Goal: Task Accomplishment & Management: Use online tool/utility

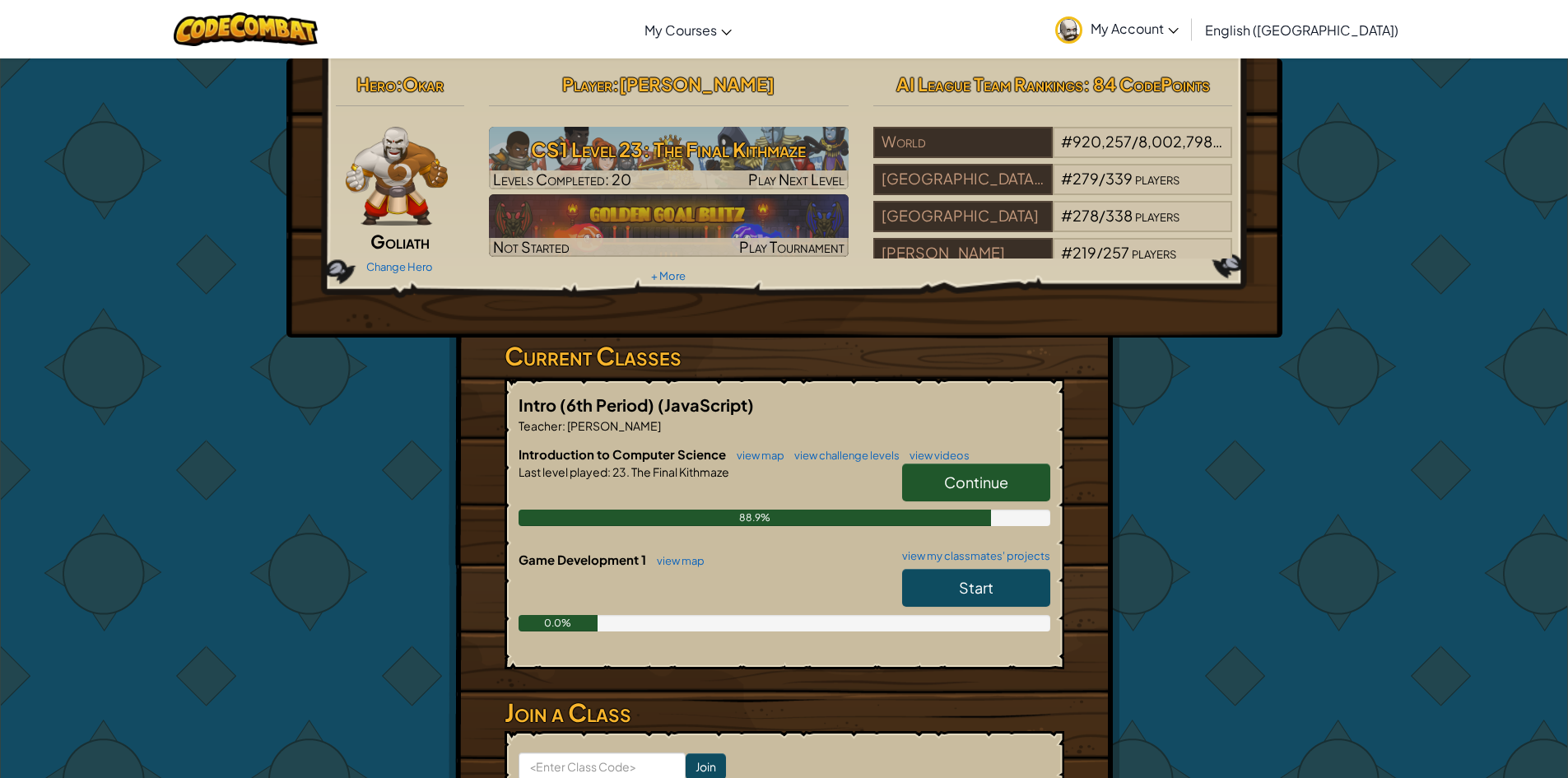
click at [992, 473] on span "Continue" at bounding box center [976, 482] width 65 height 19
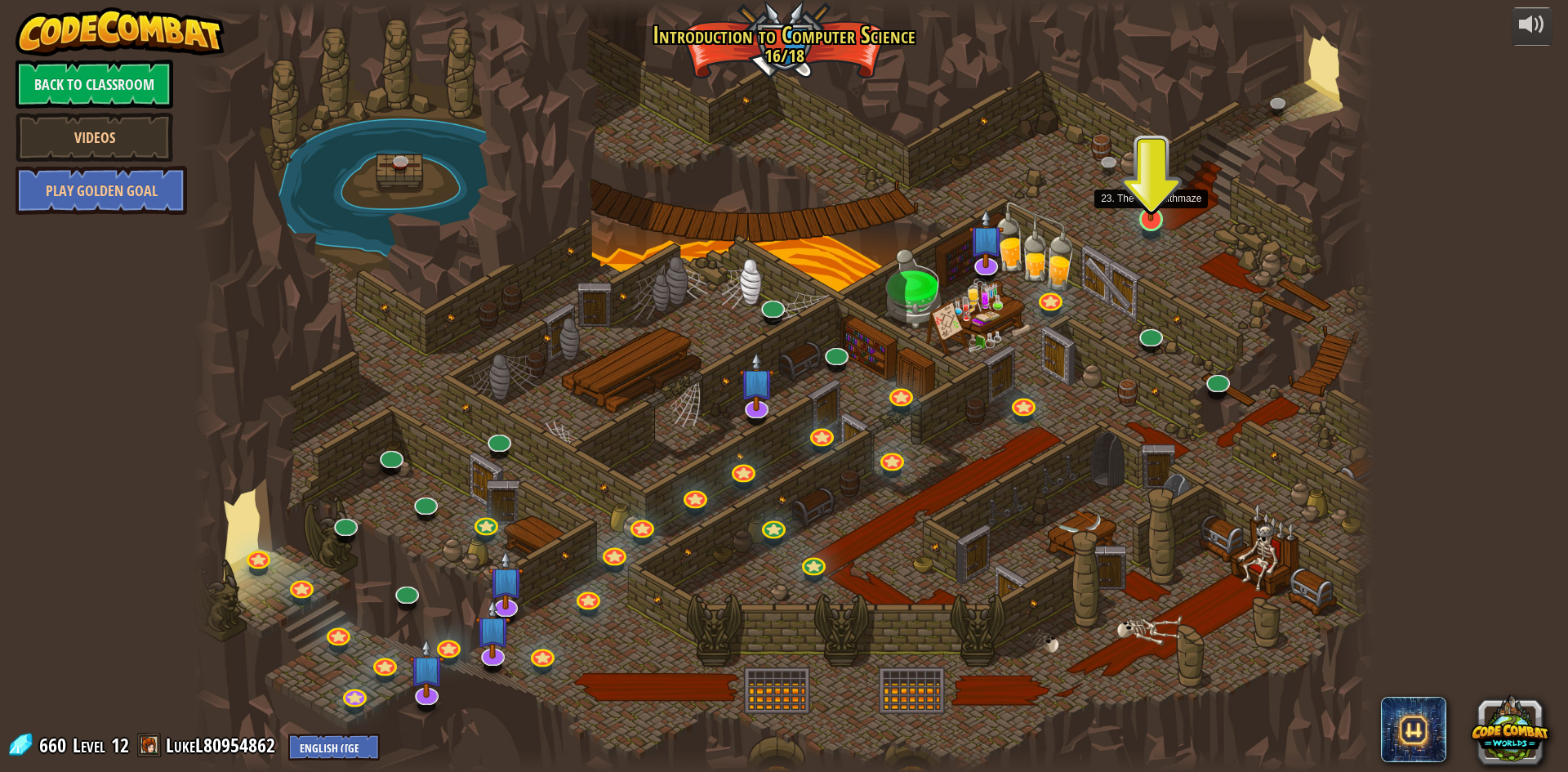
click at [1152, 218] on img at bounding box center [1151, 185] width 32 height 72
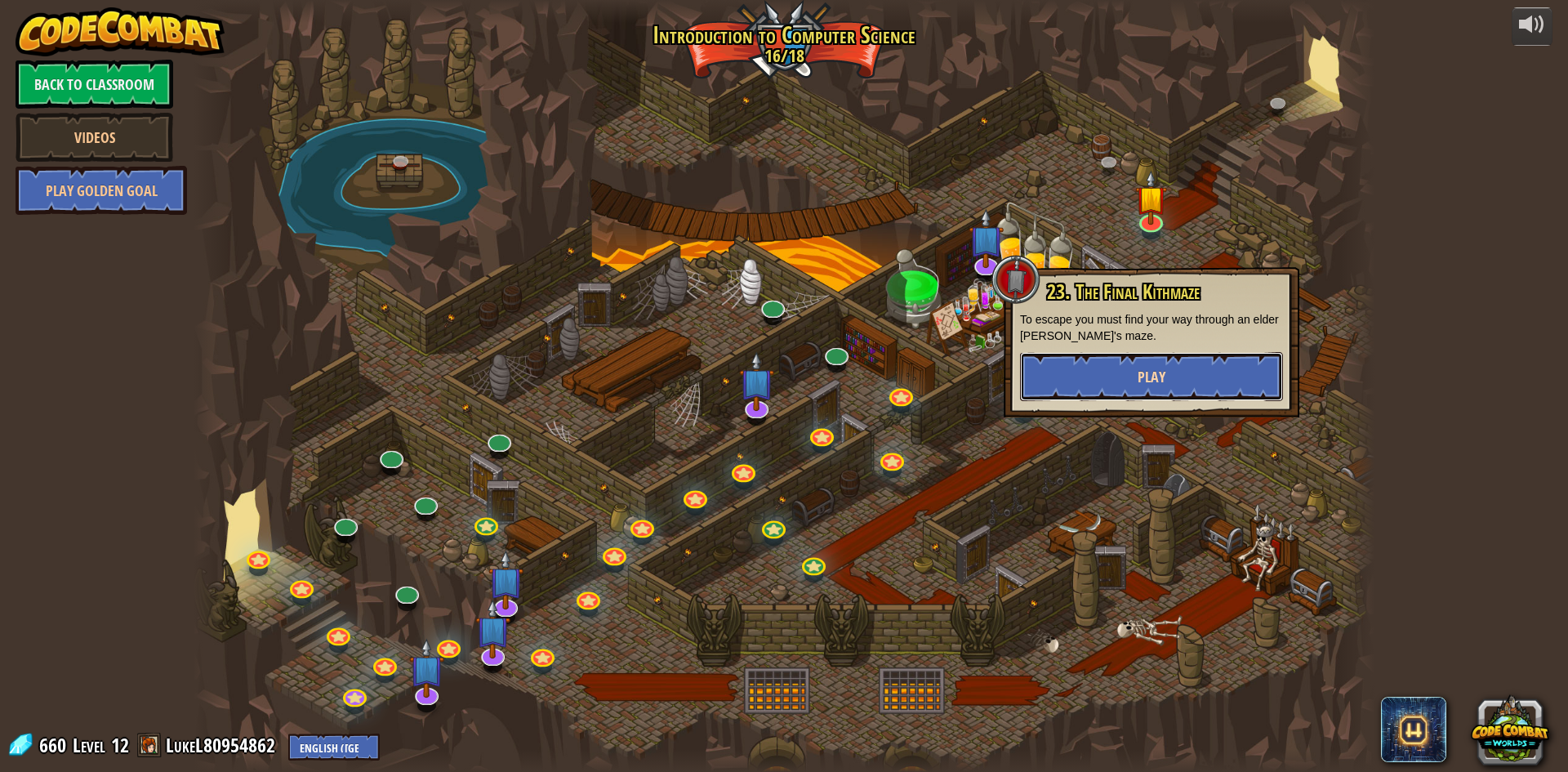
click at [1137, 364] on button "Play" at bounding box center [1152, 377] width 263 height 49
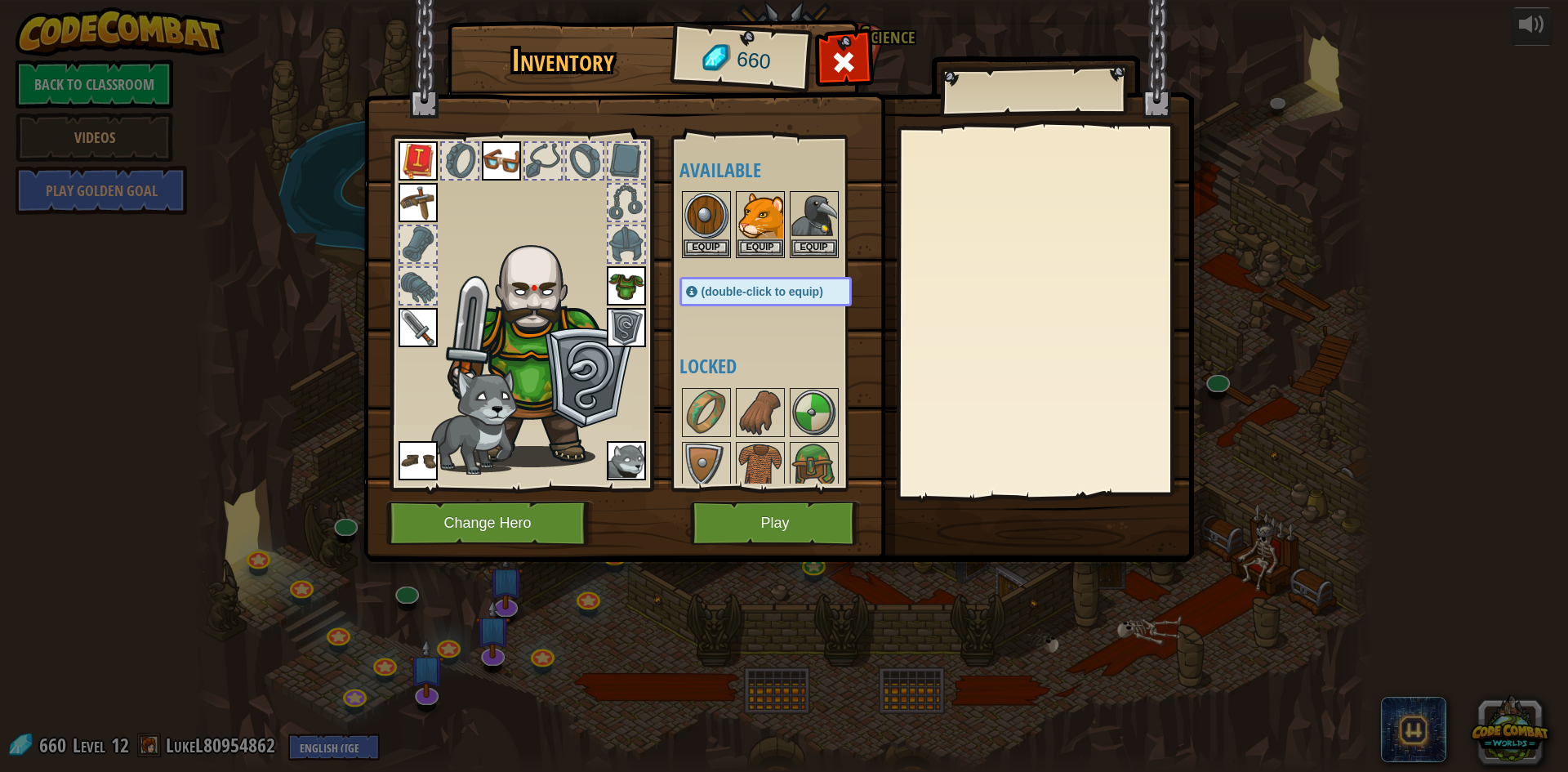
click at [747, 549] on img at bounding box center [778, 265] width 830 height 593
click at [800, 511] on button "Play" at bounding box center [775, 522] width 171 height 45
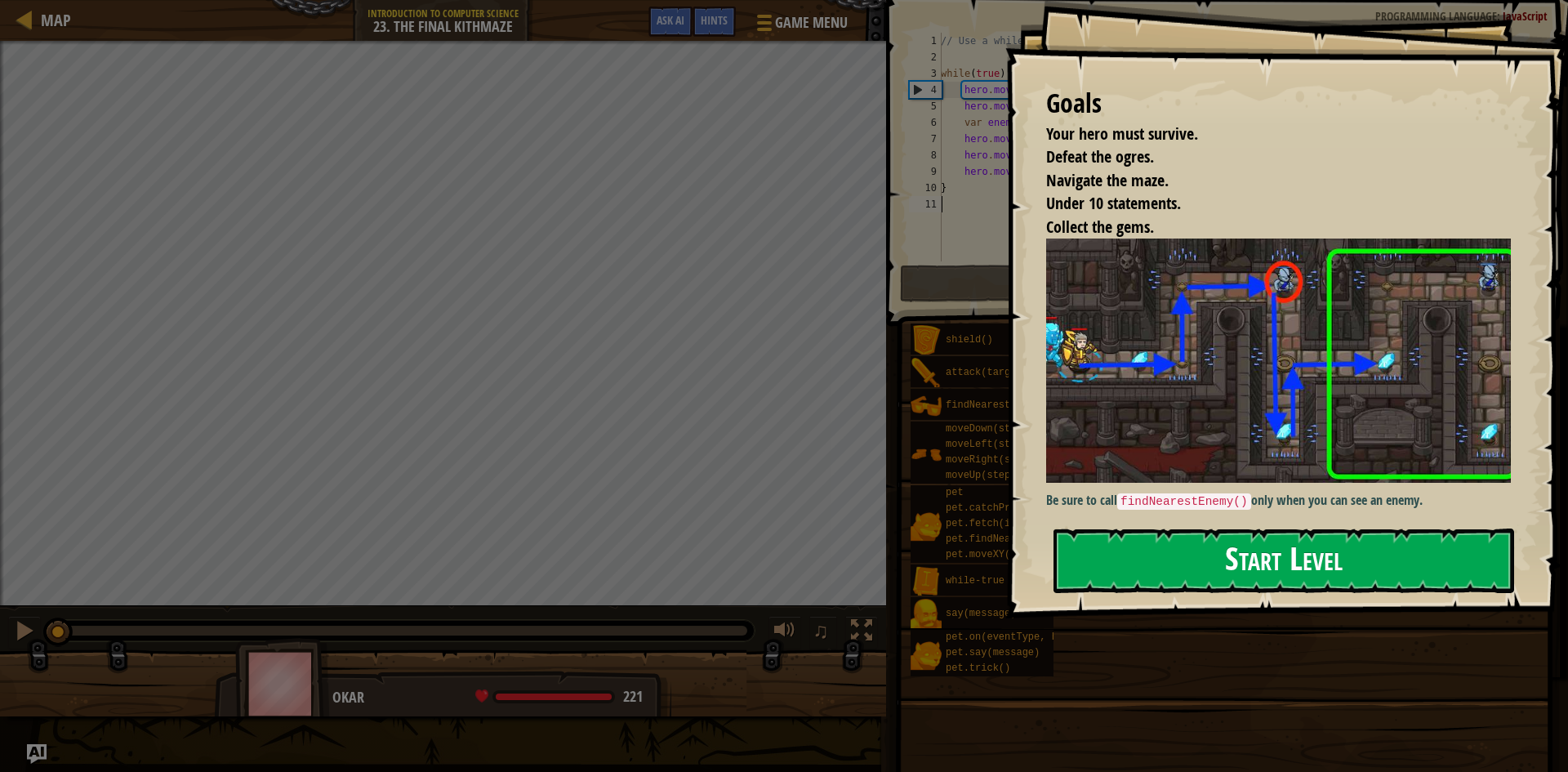
click at [1198, 563] on button "Start Level" at bounding box center [1284, 560] width 461 height 65
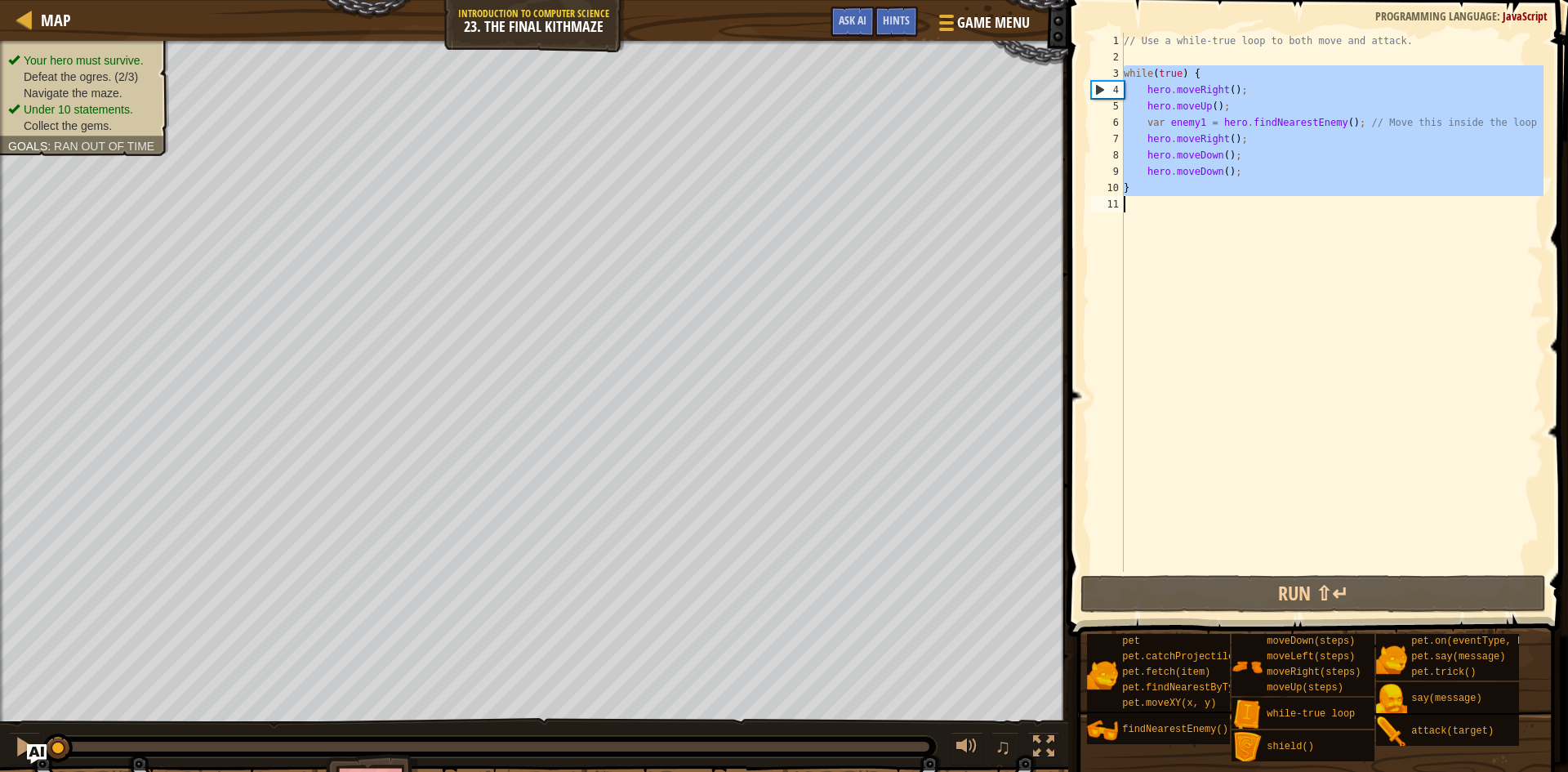
drag, startPoint x: 1124, startPoint y: 68, endPoint x: 1225, endPoint y: 220, distance: 182.5
click at [1225, 220] on div "// Use a while-true loop to both move and attack. while ( true ) { hero . moveR…" at bounding box center [1331, 319] width 423 height 572
type textarea "}"
click at [1193, 210] on div "// Use a while-true loop to both move and attack. while ( true ) { hero . moveR…" at bounding box center [1331, 302] width 423 height 539
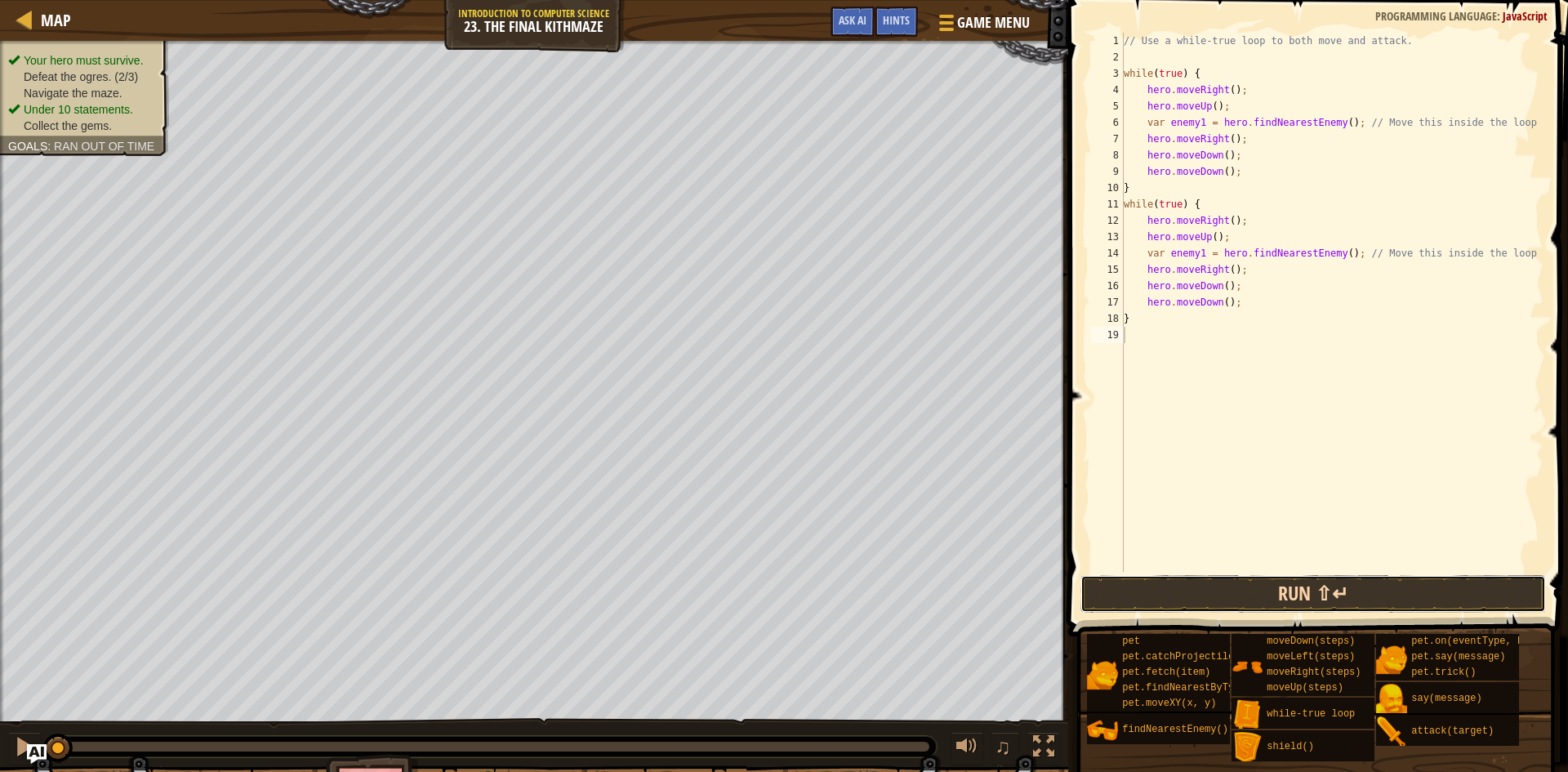
click at [1170, 610] on button "Run ⇧↵" at bounding box center [1313, 594] width 467 height 38
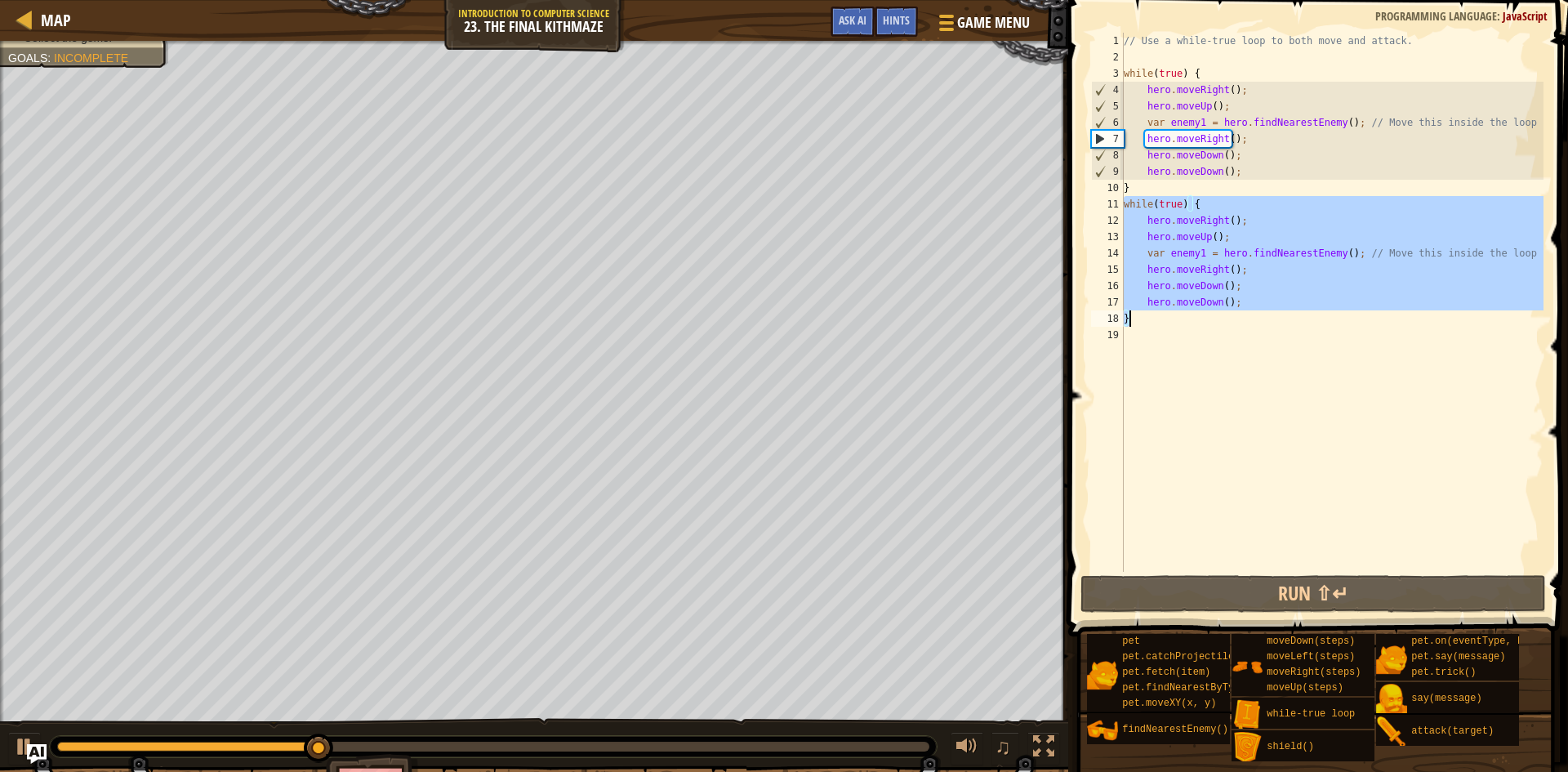
drag, startPoint x: 1125, startPoint y: 204, endPoint x: 1268, endPoint y: 324, distance: 186.7
click at [1268, 324] on div "// Use a while-true loop to both move and attack. while ( true ) { hero . moveR…" at bounding box center [1331, 319] width 423 height 572
type textarea "hero.moveDown(); }"
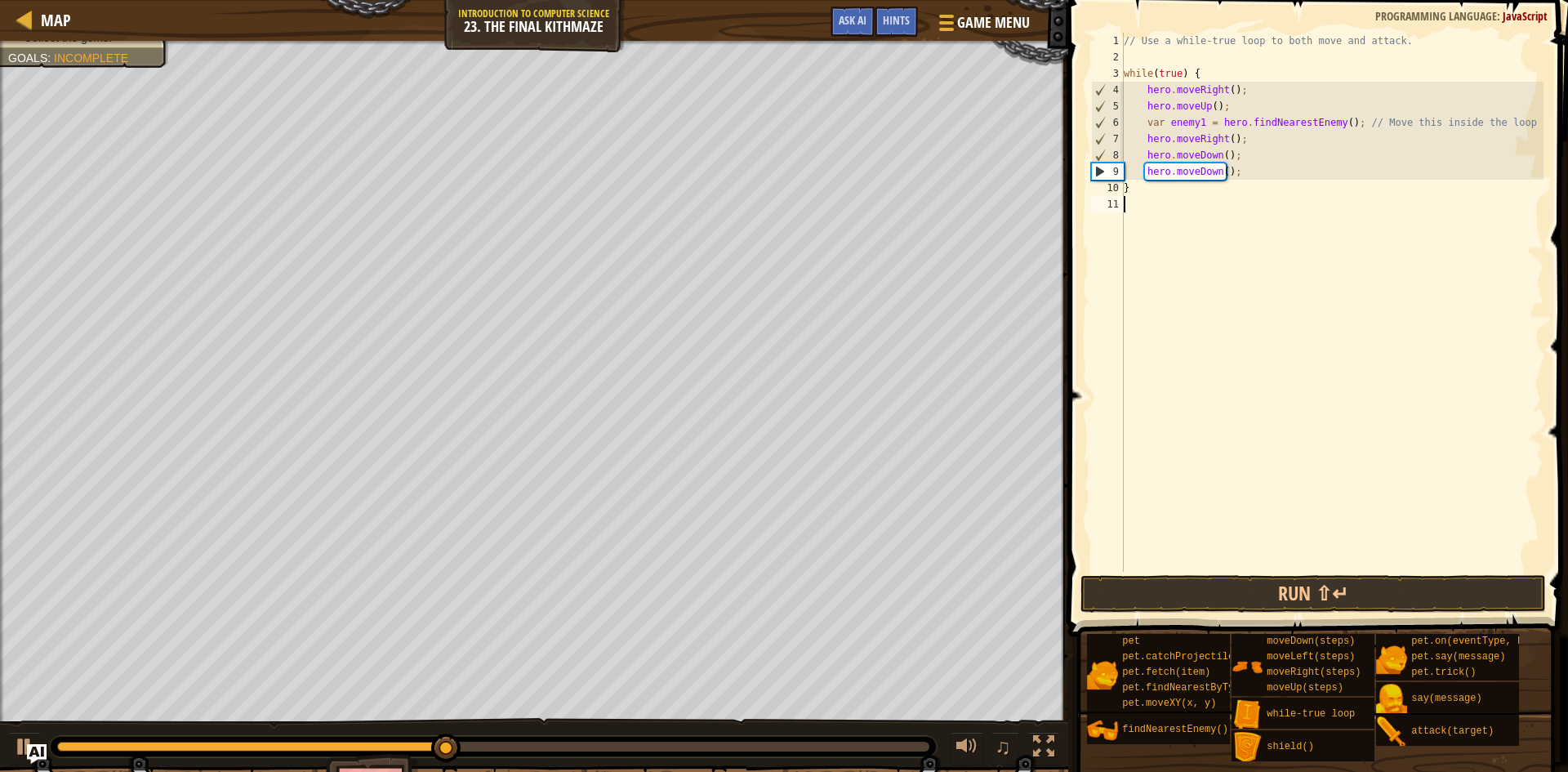
type textarea "h"
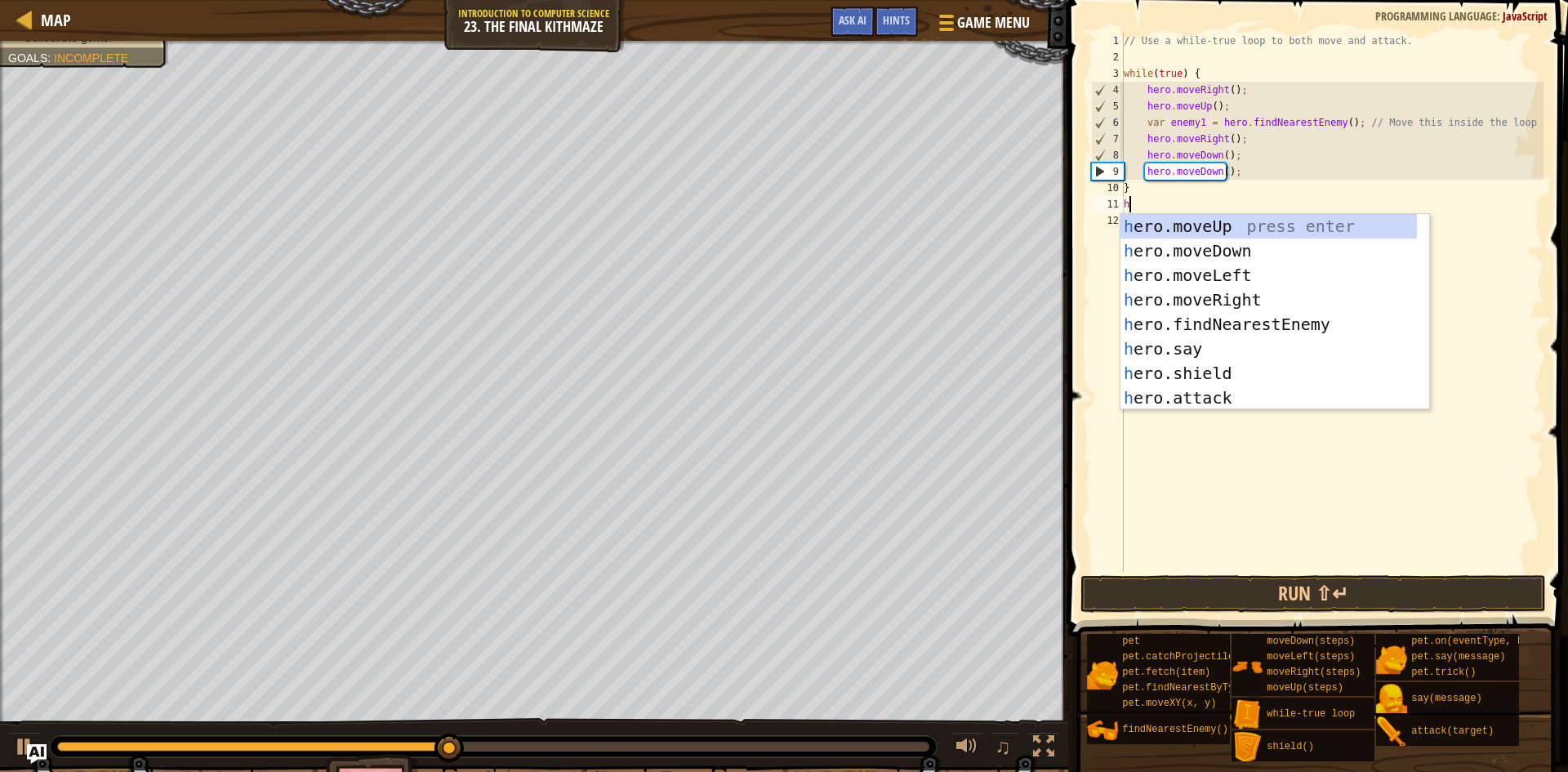
scroll to position [7, 0]
click at [1150, 225] on div "h ero.moveUp press enter h ero.moveDown press enter h ero.moveLeft press enter …" at bounding box center [1268, 336] width 297 height 245
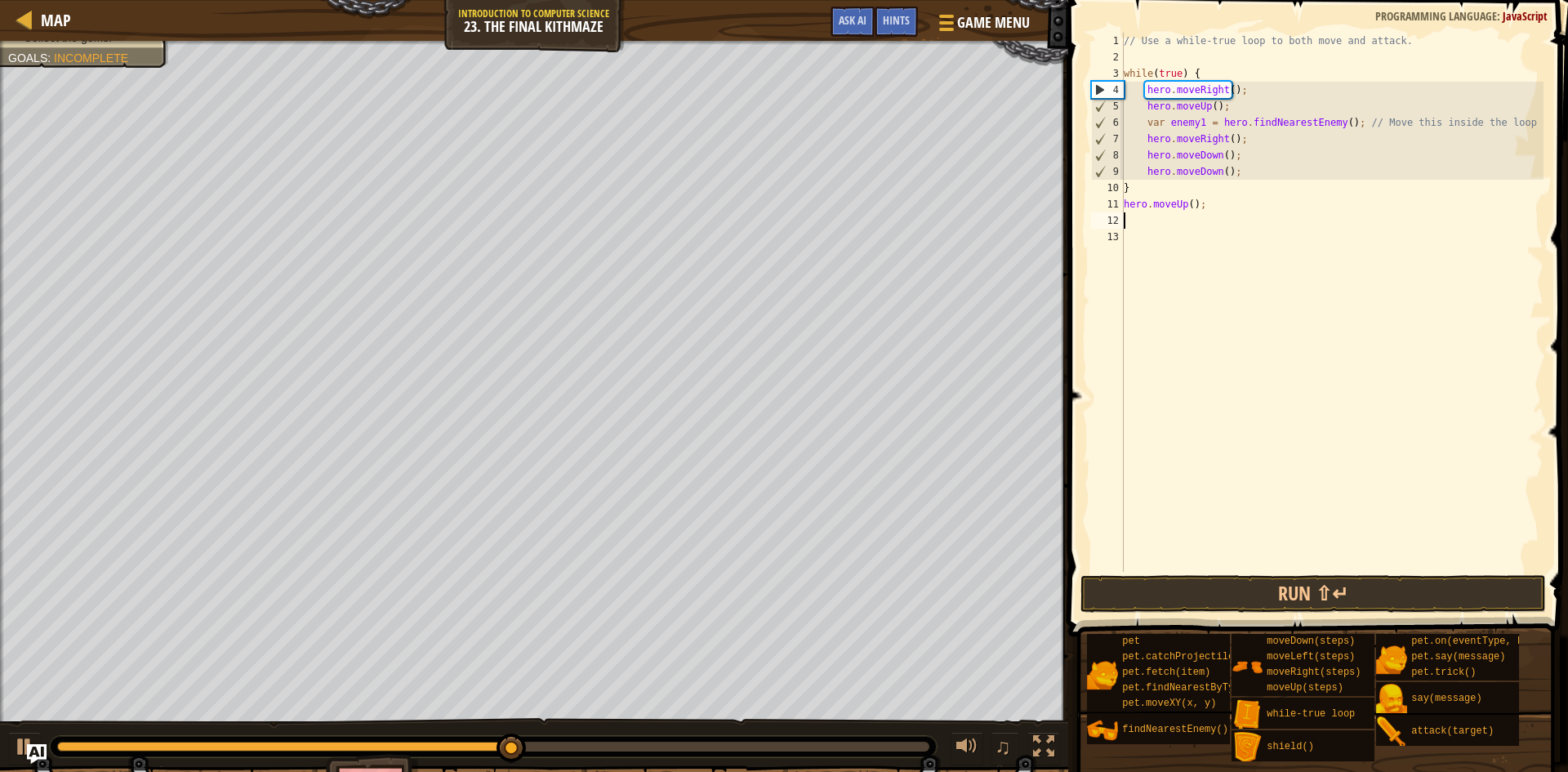
type textarea "h"
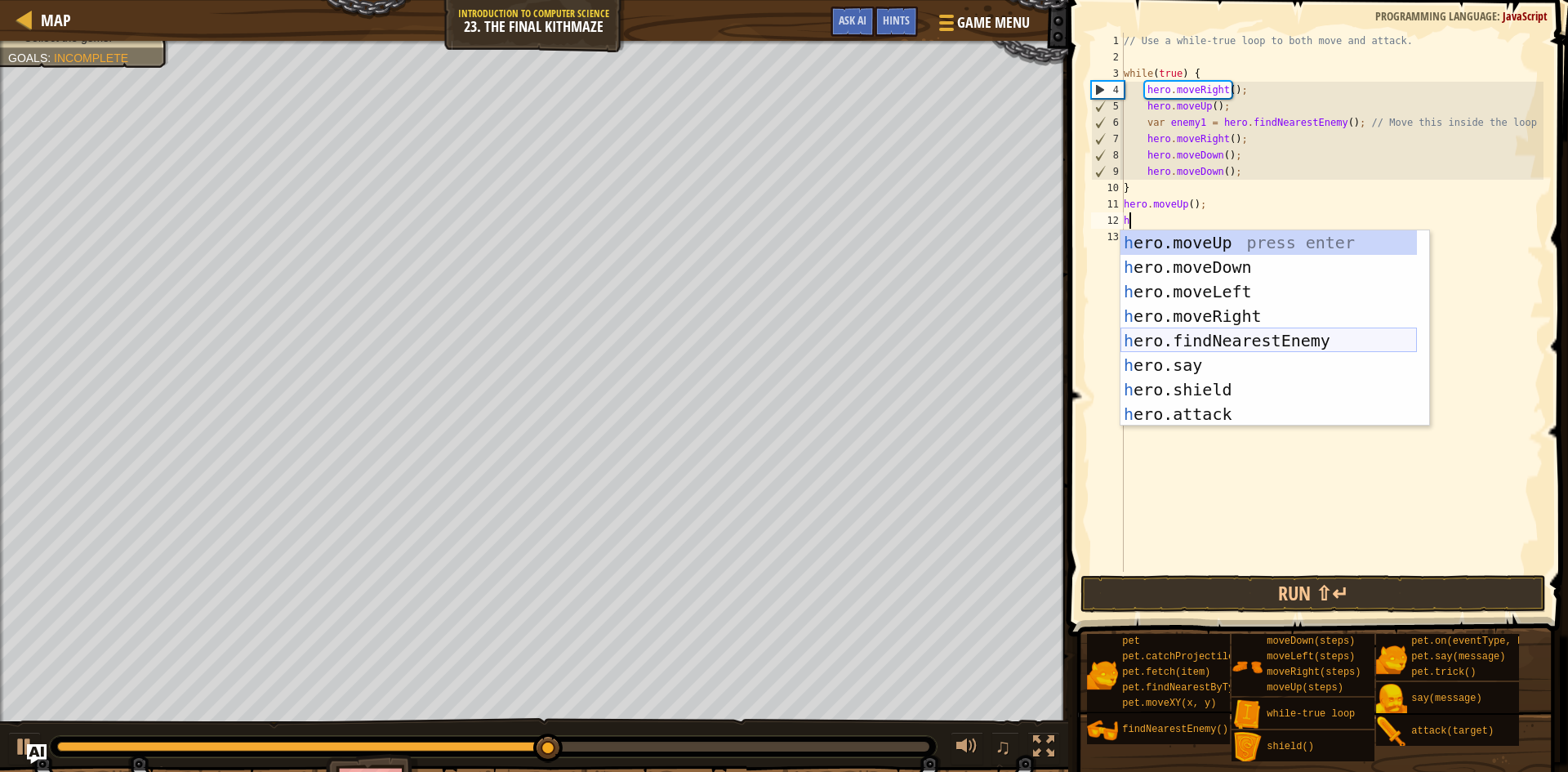
click at [1193, 345] on div "h ero.moveUp press enter h ero.moveDown press enter h ero.moveLeft press enter …" at bounding box center [1268, 352] width 297 height 245
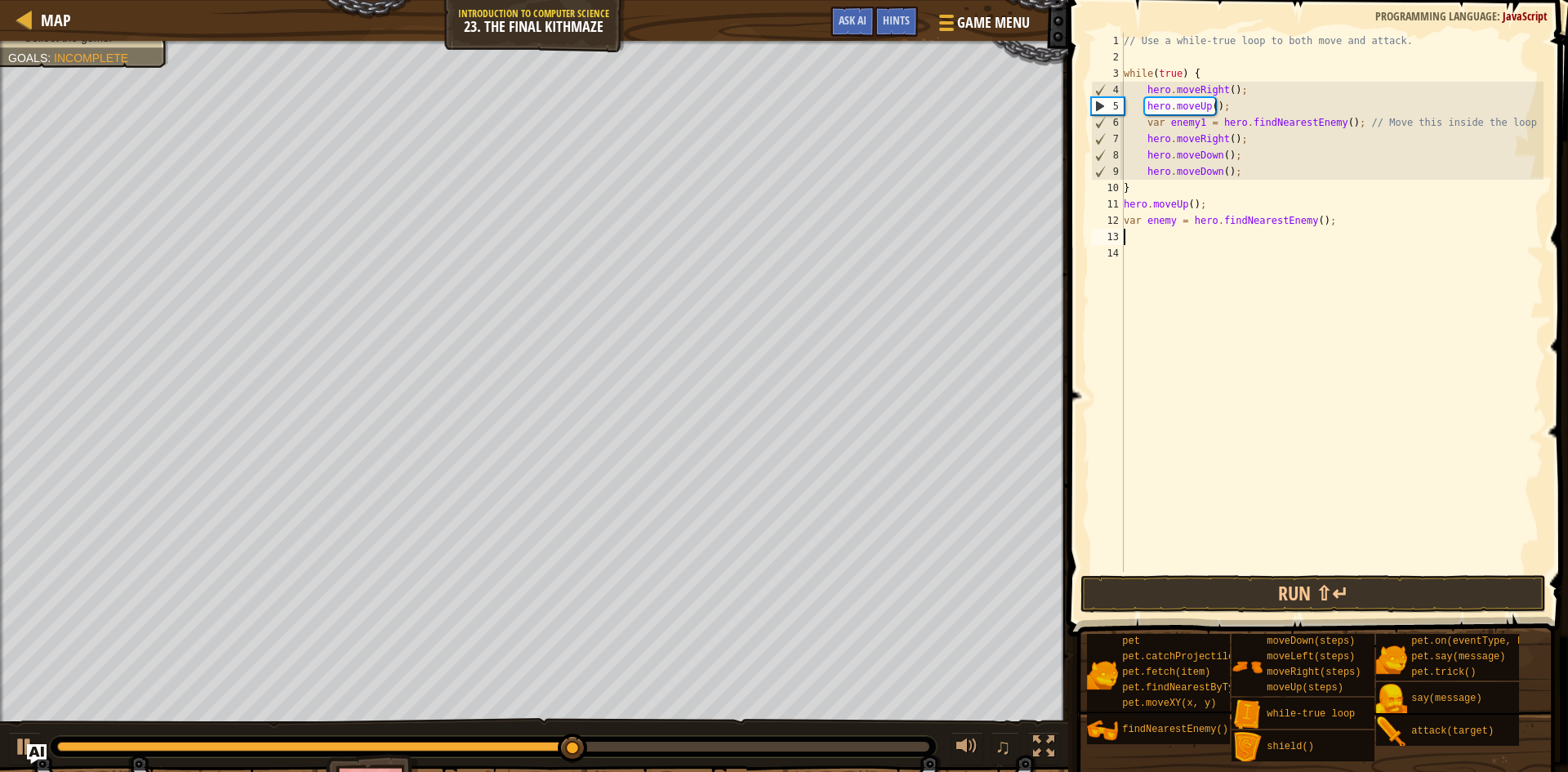
type textarea "h"
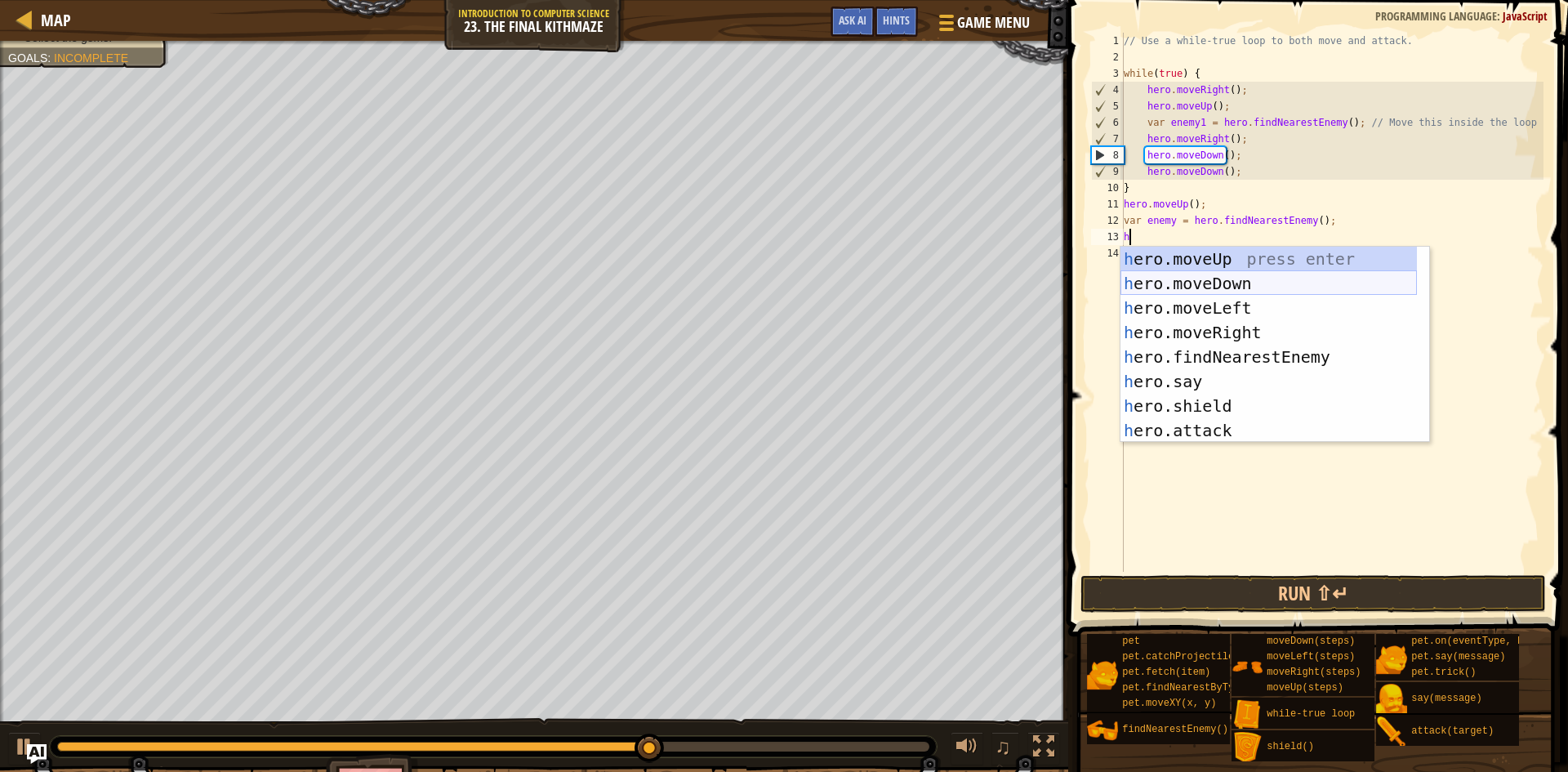
click at [1189, 287] on div "h ero.moveUp press enter h ero.moveDown press enter h ero.moveLeft press enter …" at bounding box center [1268, 369] width 297 height 245
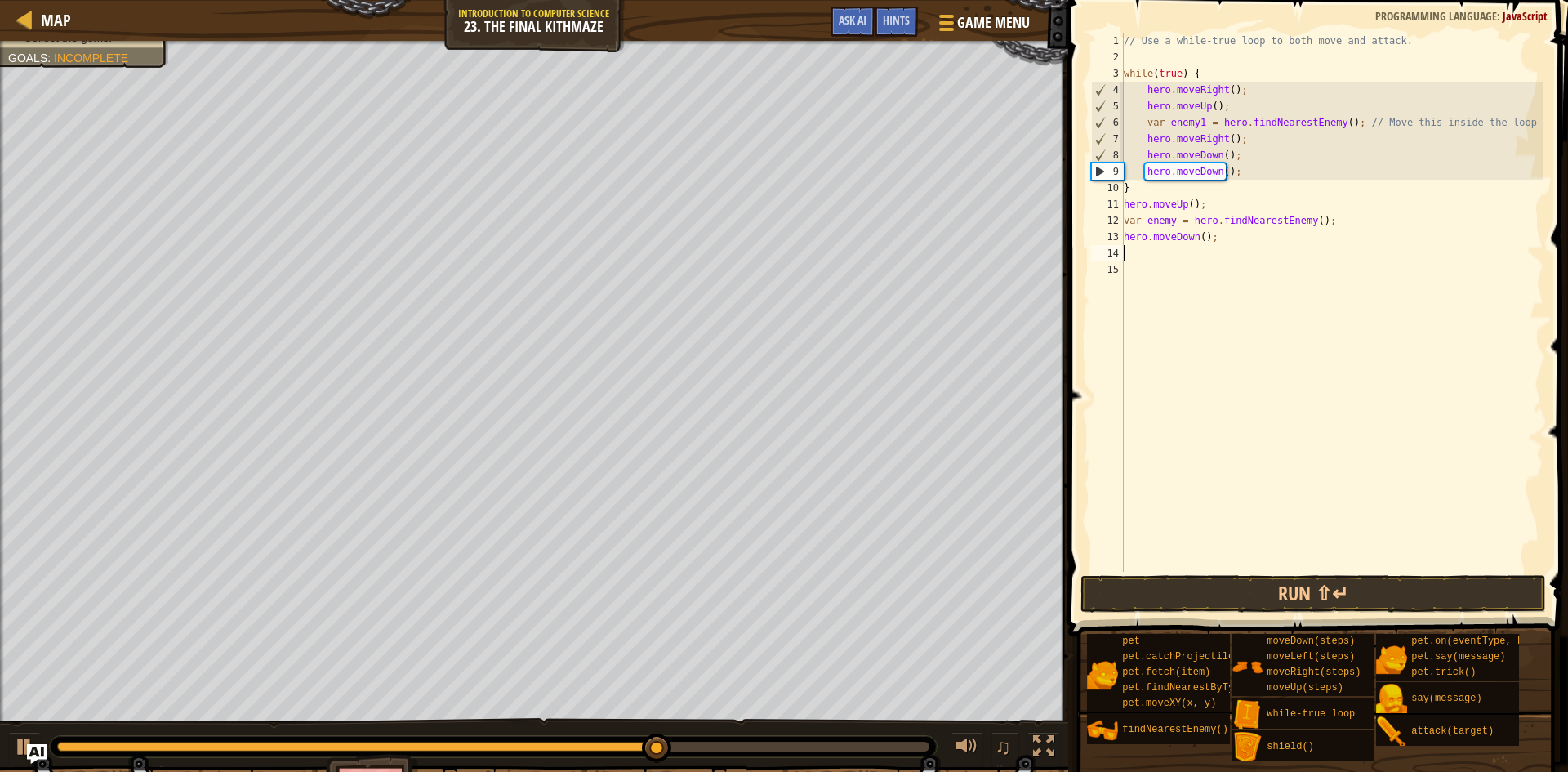
type textarea "h"
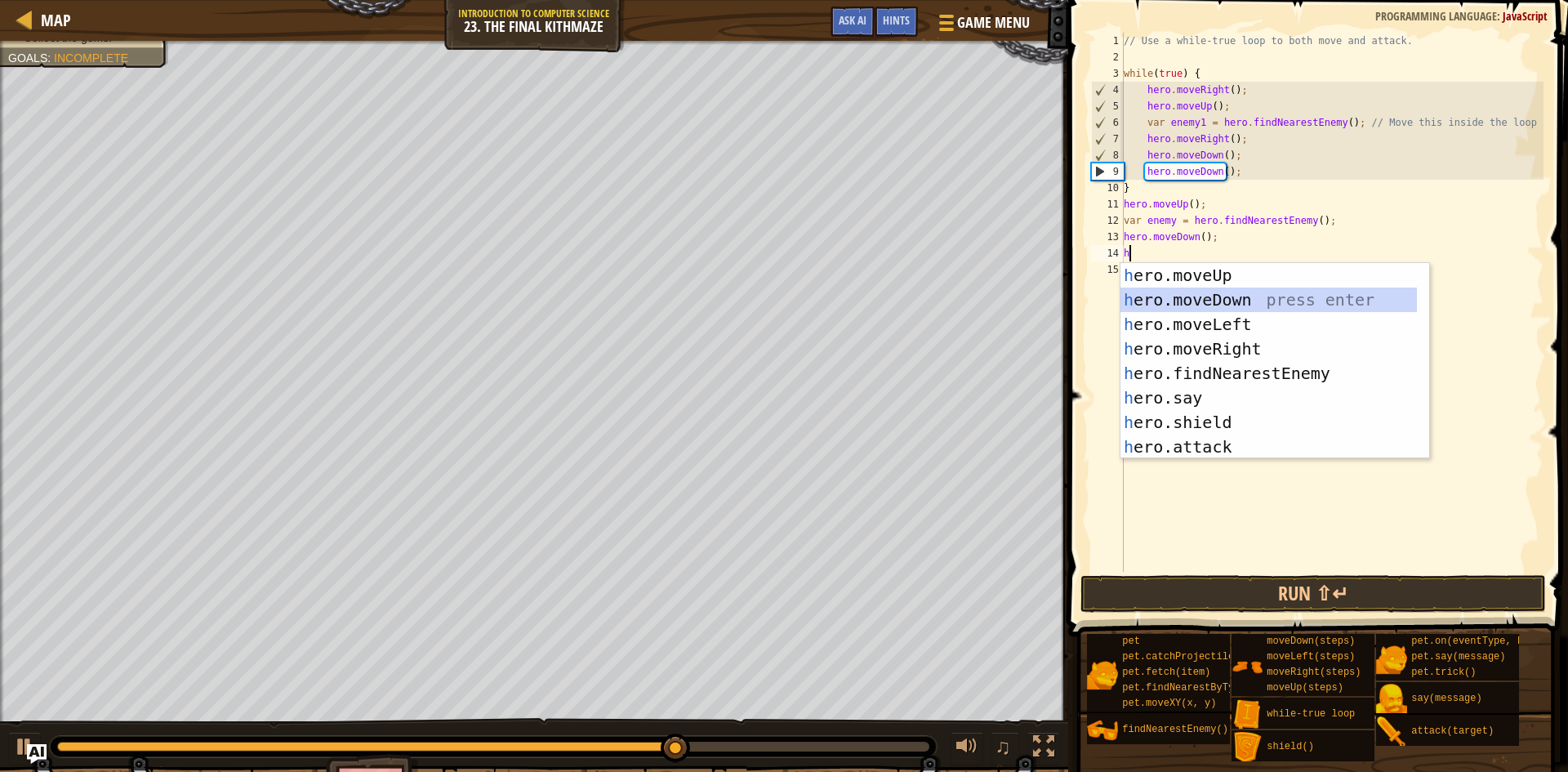
click at [1202, 308] on div "h ero.moveUp press enter h ero.moveDown press enter h ero.moveLeft press enter …" at bounding box center [1268, 385] width 297 height 245
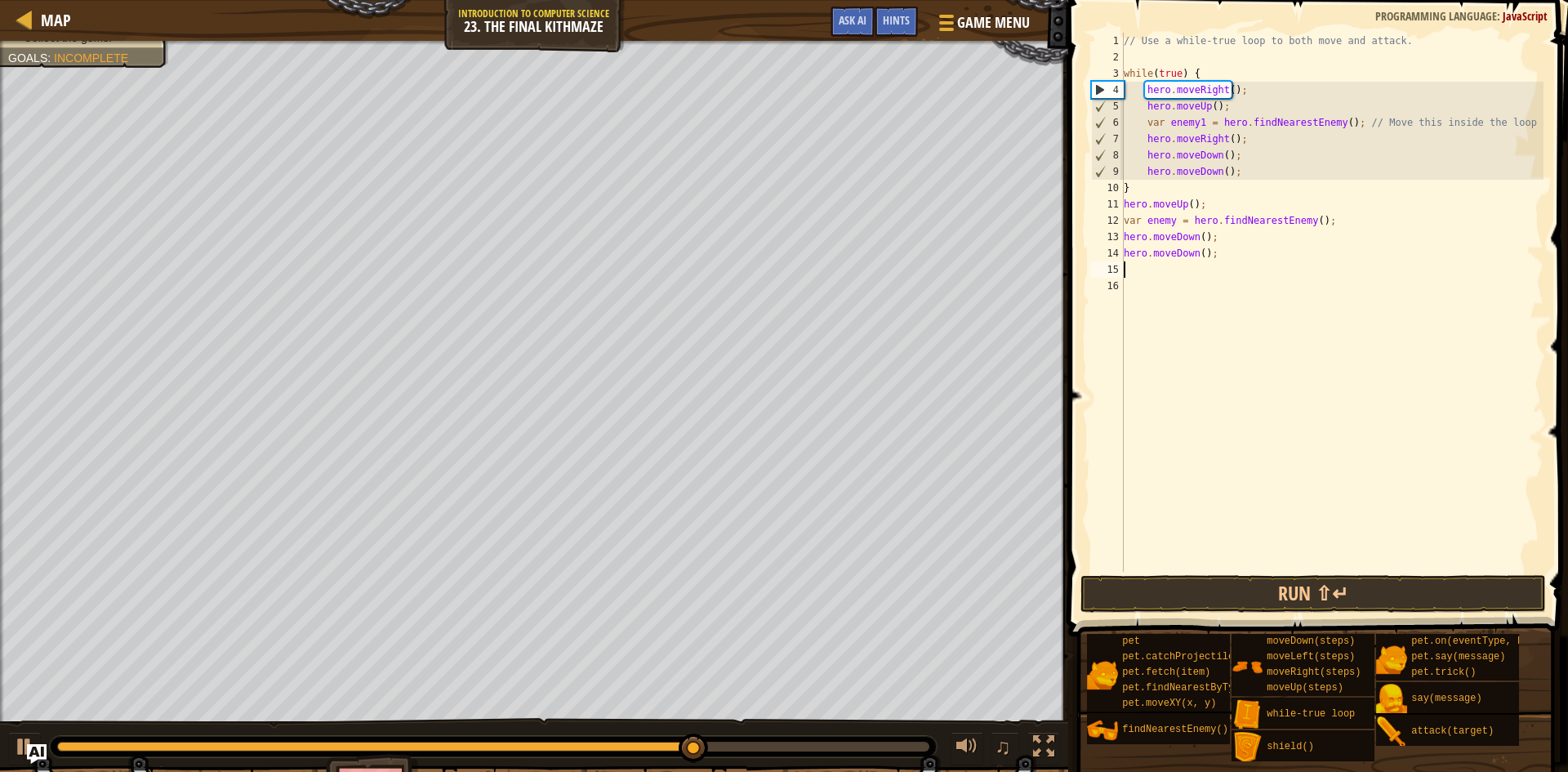
type textarea "h"
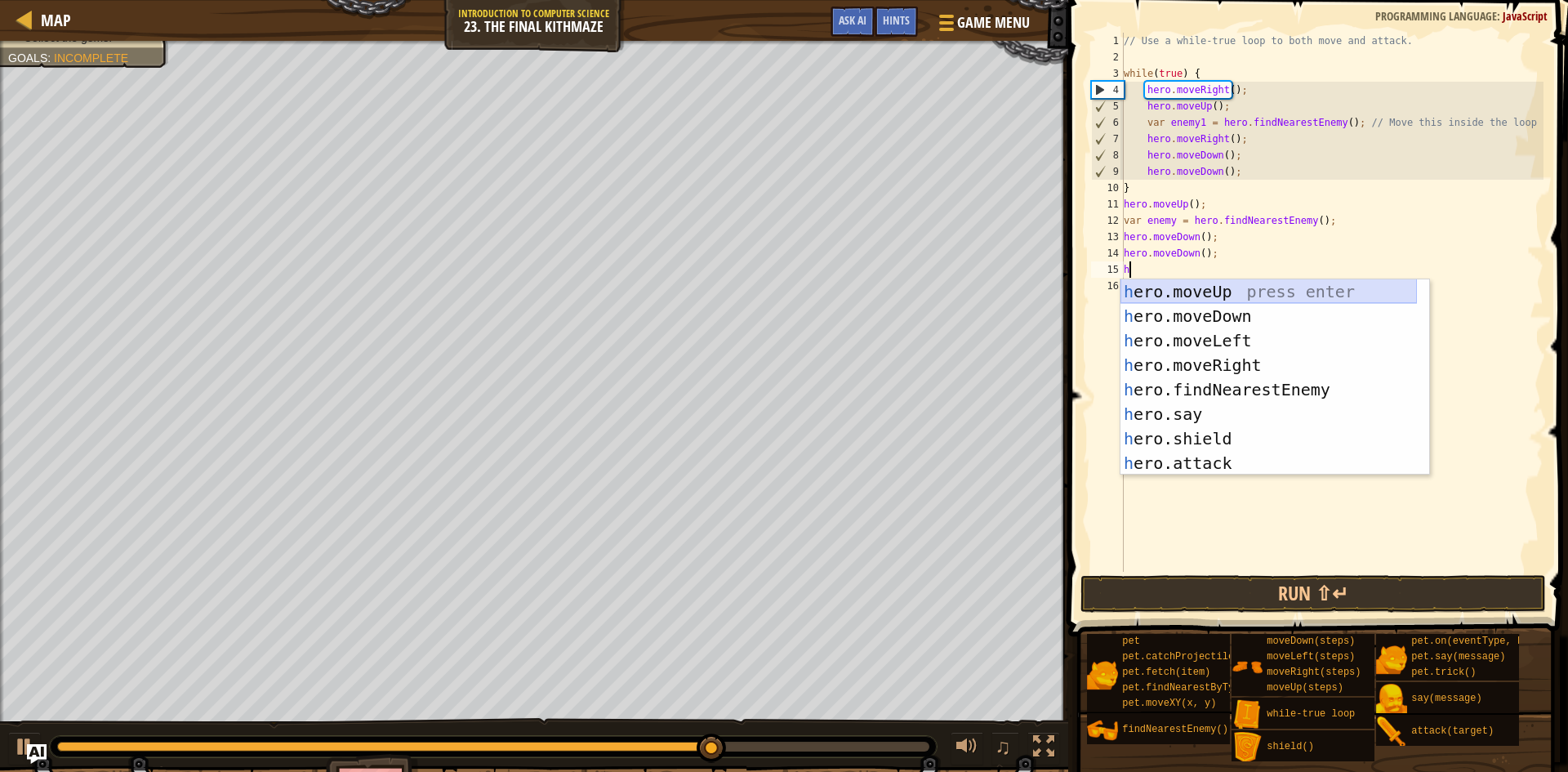
click at [1184, 294] on div "h ero.moveUp press enter h ero.moveDown press enter h ero.moveLeft press enter …" at bounding box center [1268, 402] width 297 height 245
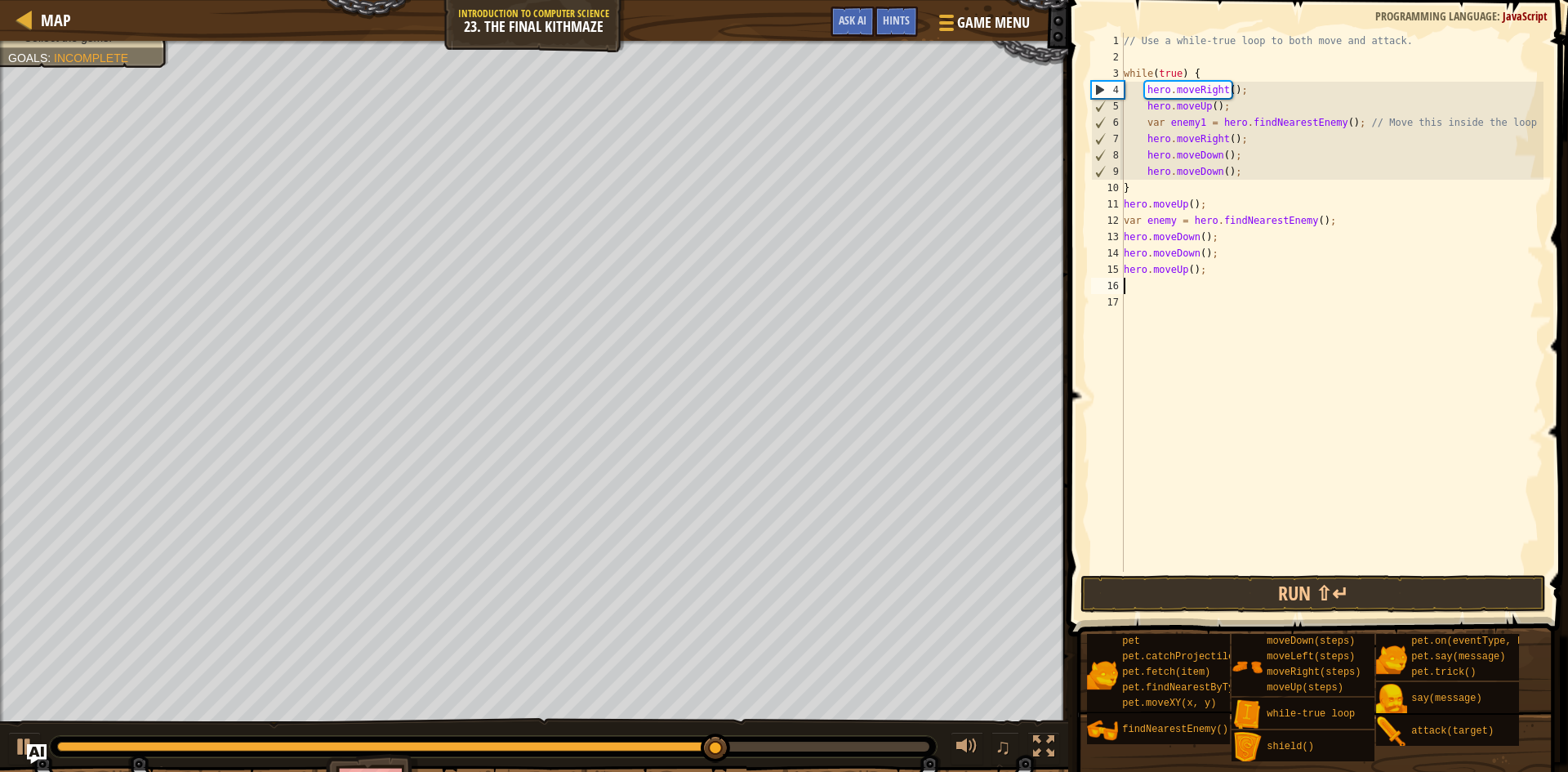
type textarea "h"
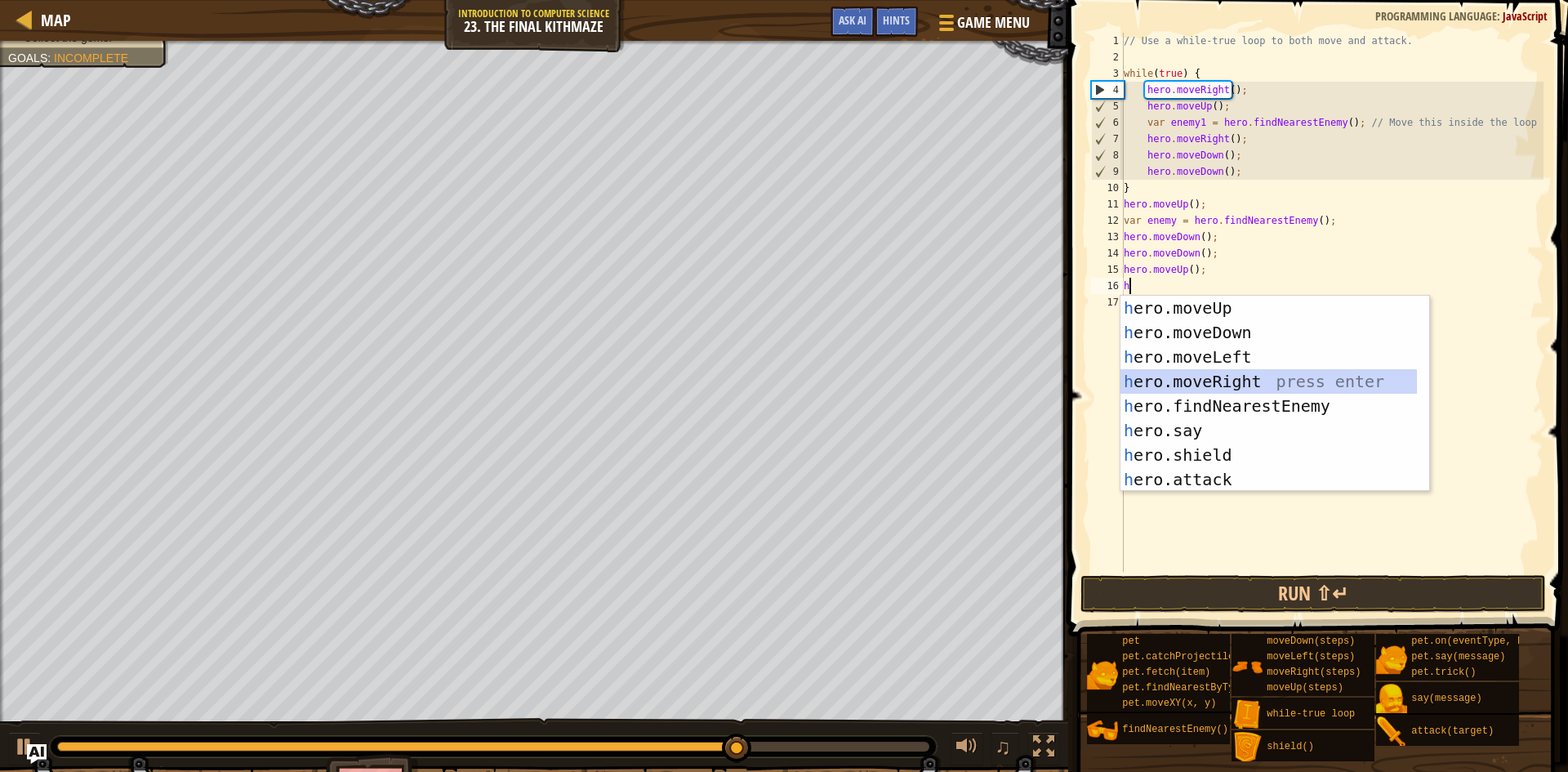
click at [1161, 379] on div "h ero.moveUp press enter h ero.moveDown press enter h ero.moveLeft press enter …" at bounding box center [1268, 418] width 297 height 245
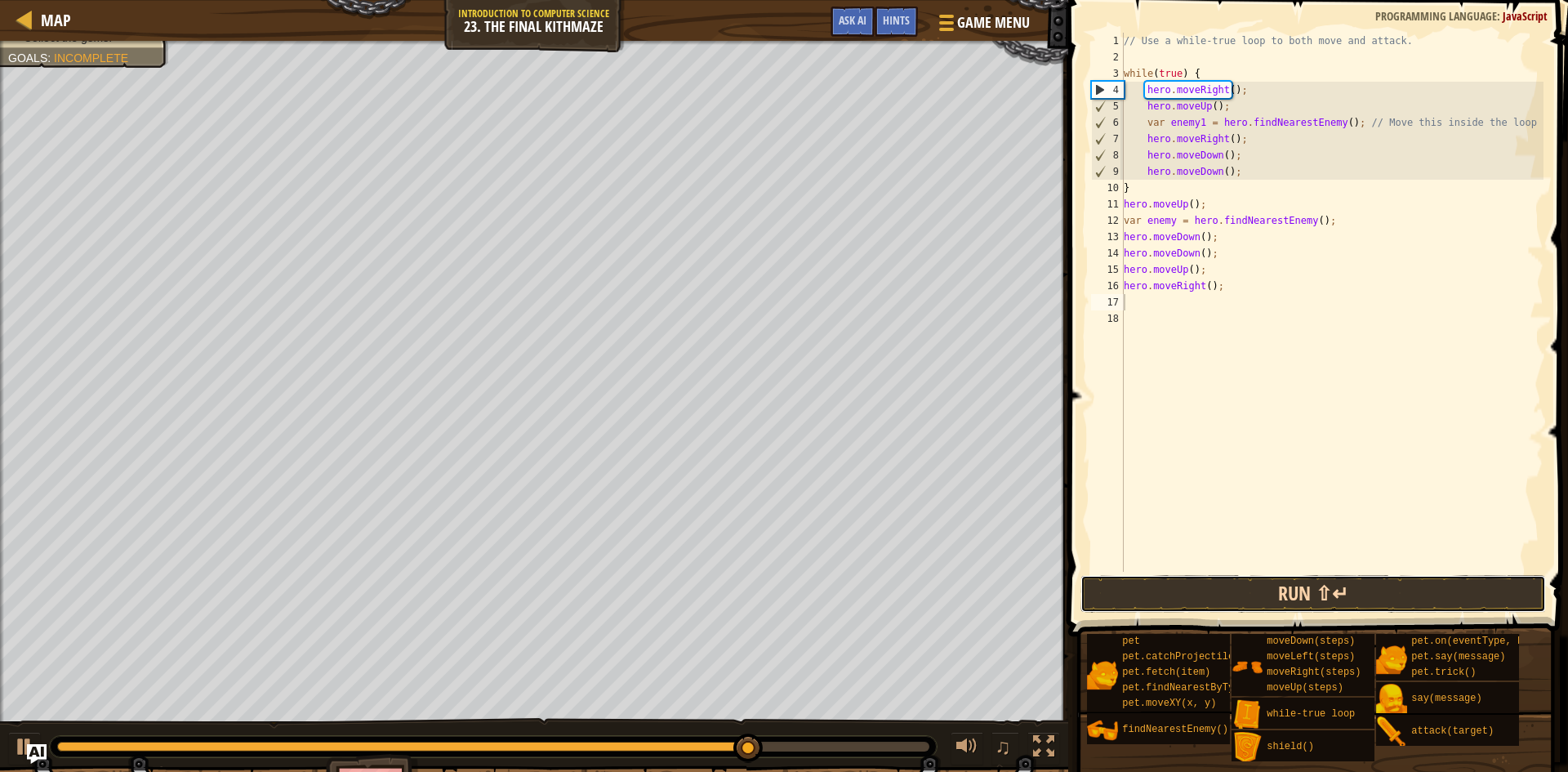
click at [1238, 583] on button "Run ⇧↵" at bounding box center [1313, 594] width 467 height 38
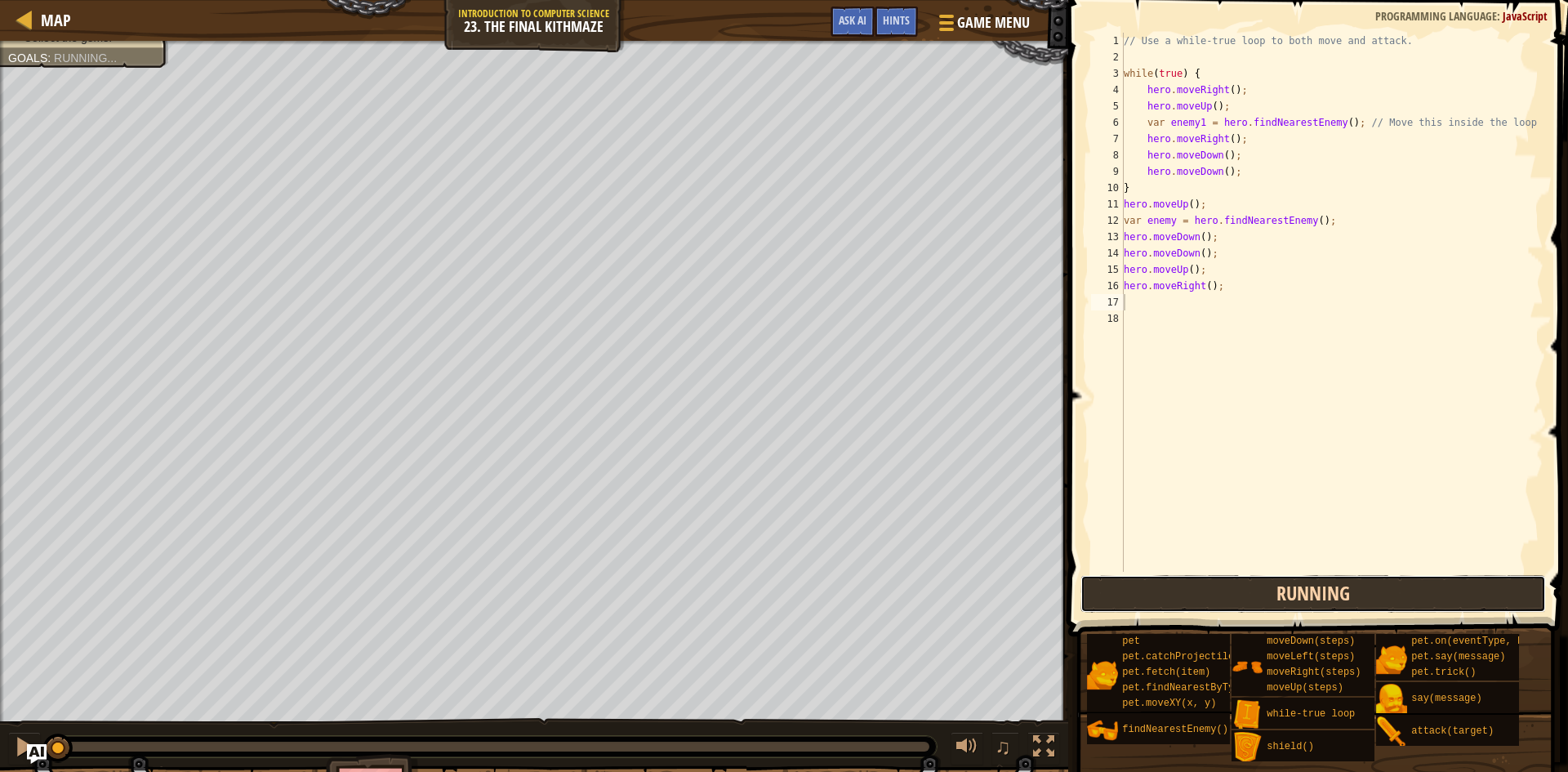
click at [1238, 583] on button "Running" at bounding box center [1313, 594] width 467 height 38
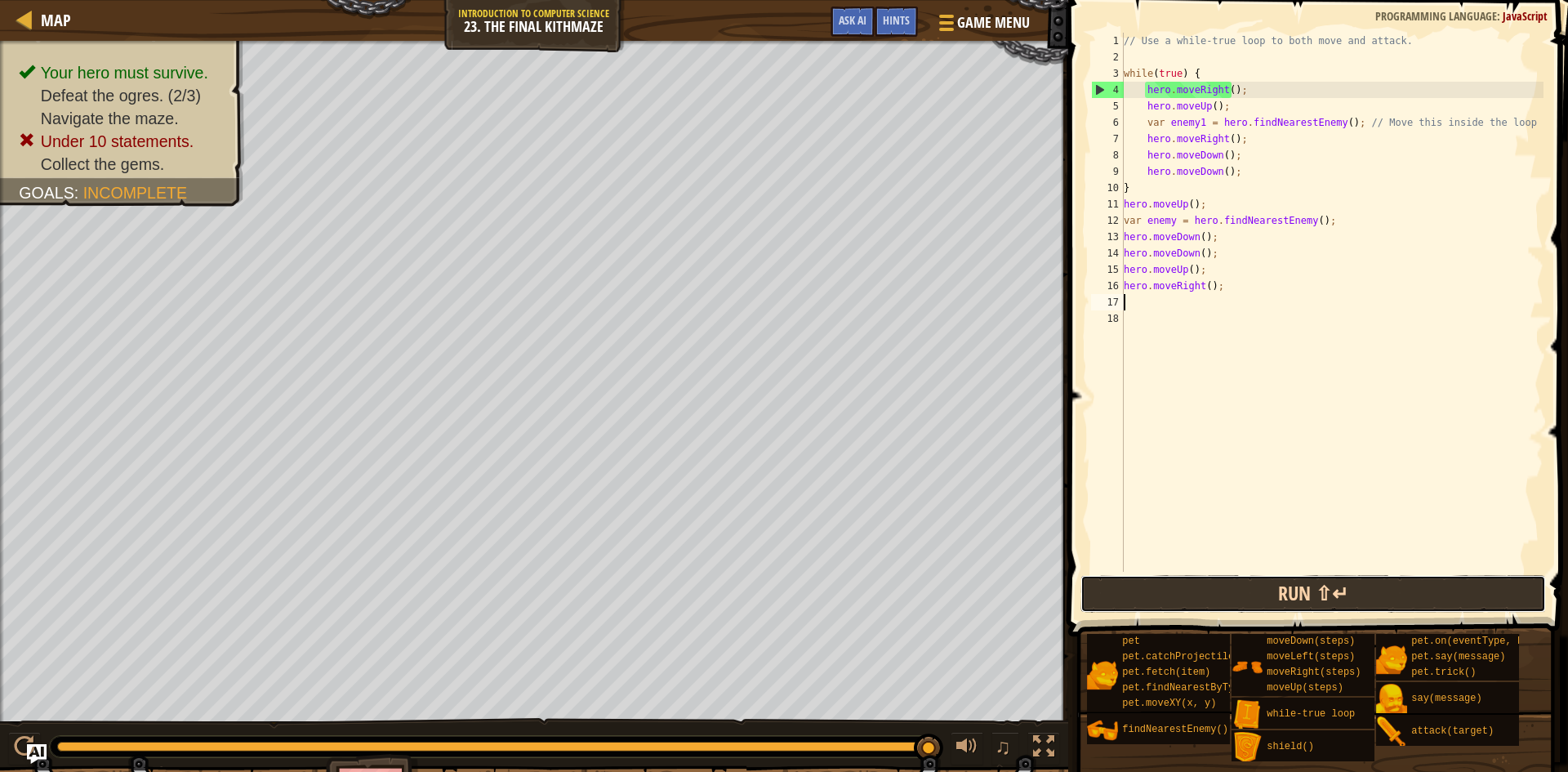
click at [1164, 581] on button "Run ⇧↵" at bounding box center [1313, 594] width 467 height 38
type textarea "["
